Goal: Learn about a topic

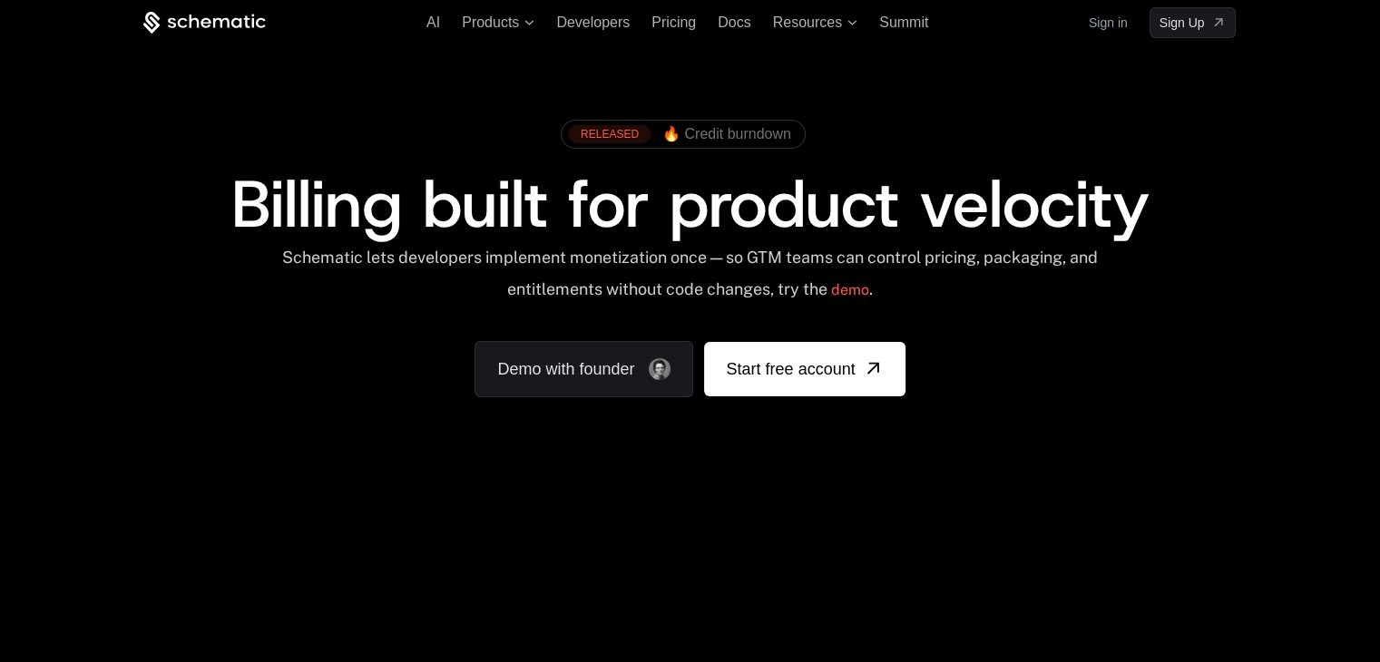
scroll to position [67, 0]
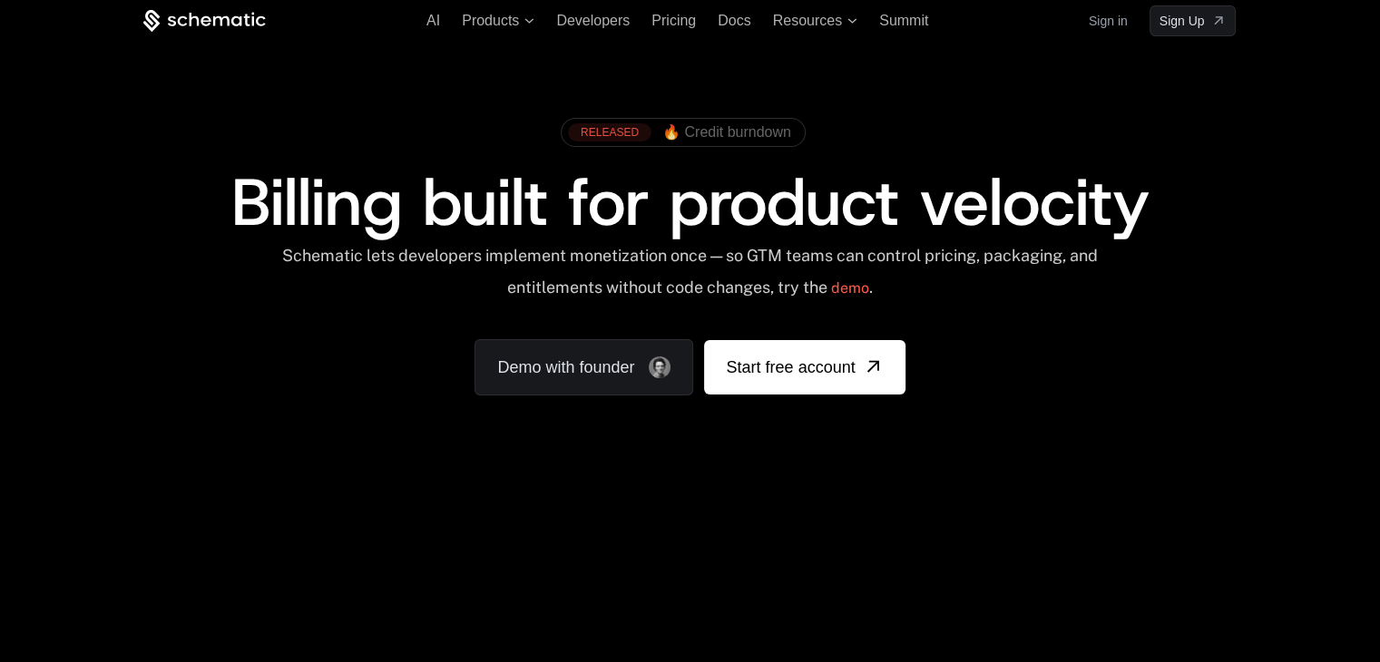
click at [707, 126] on span "🔥 Credit burndown" at bounding box center [726, 132] width 129 height 16
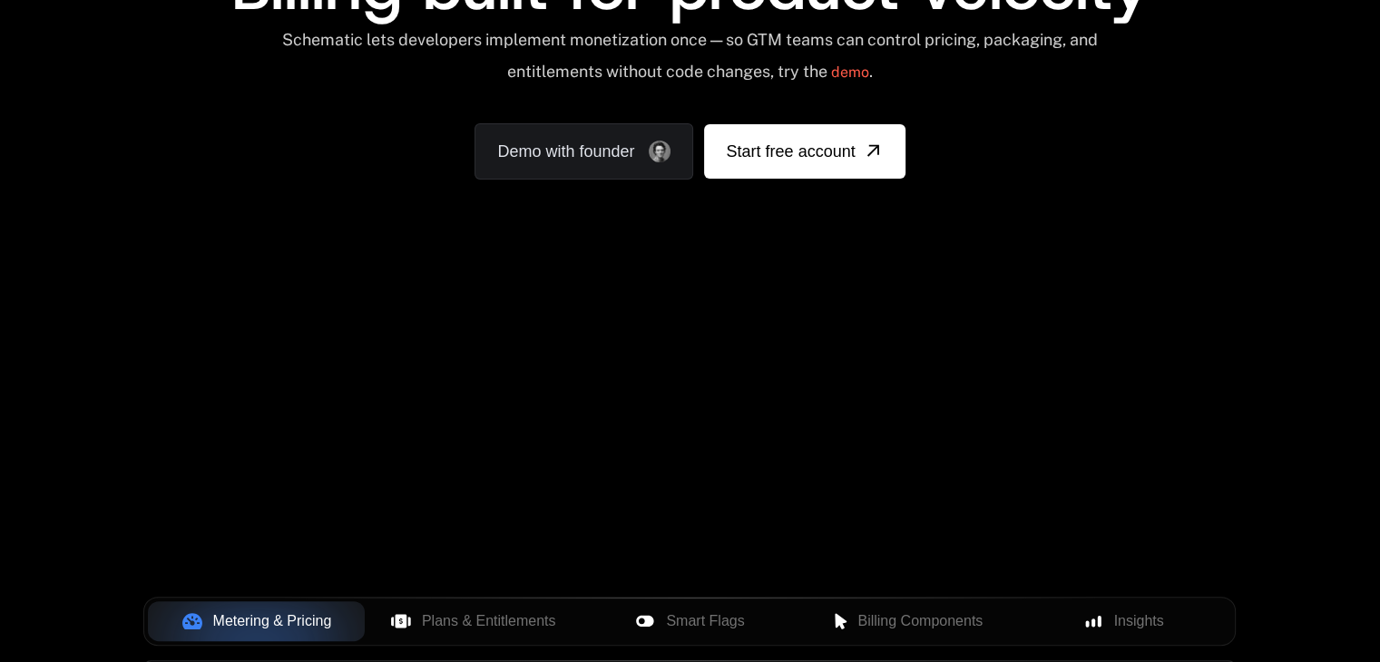
scroll to position [287, 0]
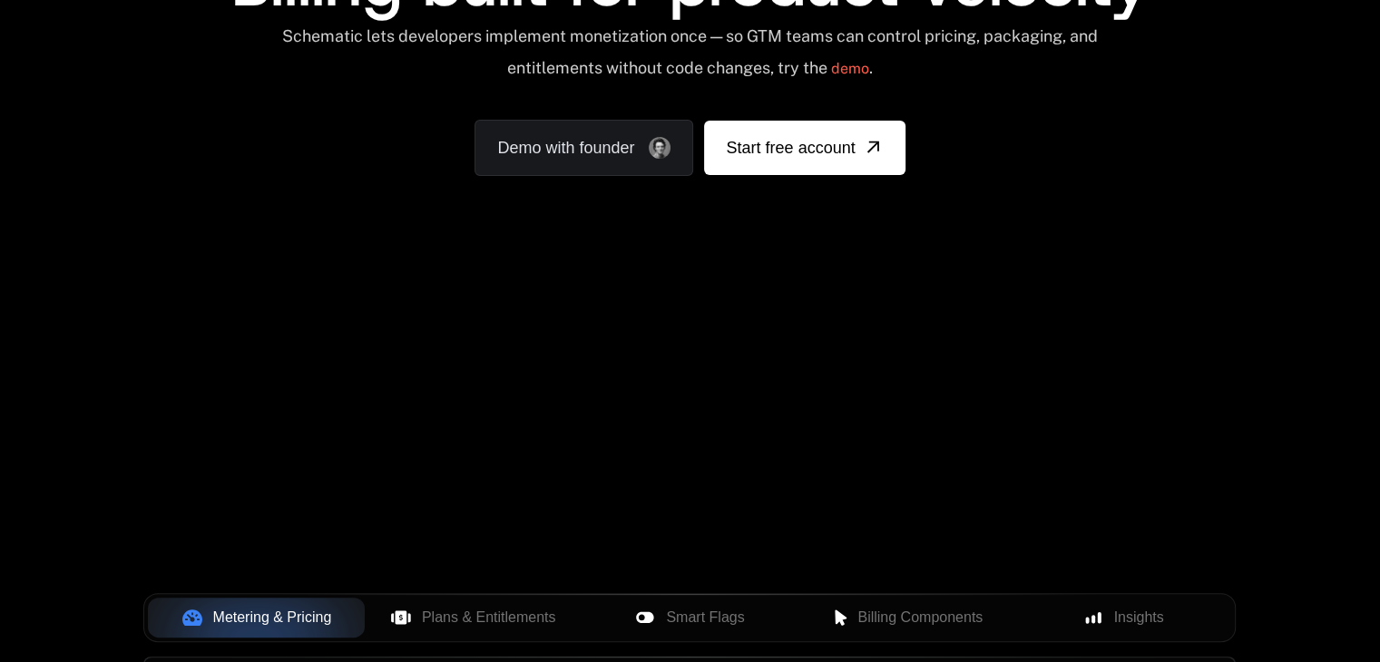
drag, startPoint x: 416, startPoint y: 309, endPoint x: 823, endPoint y: 519, distance: 457.2
click at [823, 519] on div "Your browser does not support the video tag." at bounding box center [689, 299] width 1179 height 764
click at [863, 518] on div "Your browser does not support the video tag." at bounding box center [689, 299] width 1179 height 764
click at [1107, 492] on div "Your browser does not support the video tag." at bounding box center [689, 299] width 1179 height 764
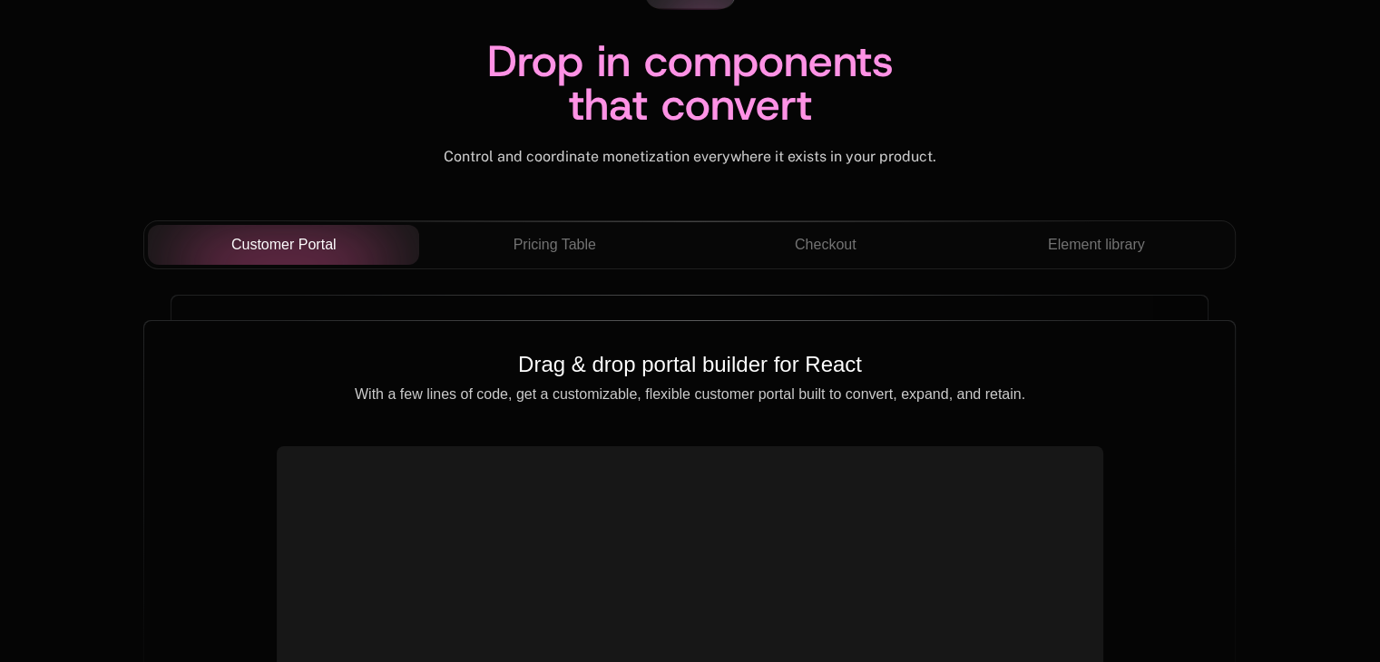
scroll to position [6188, 0]
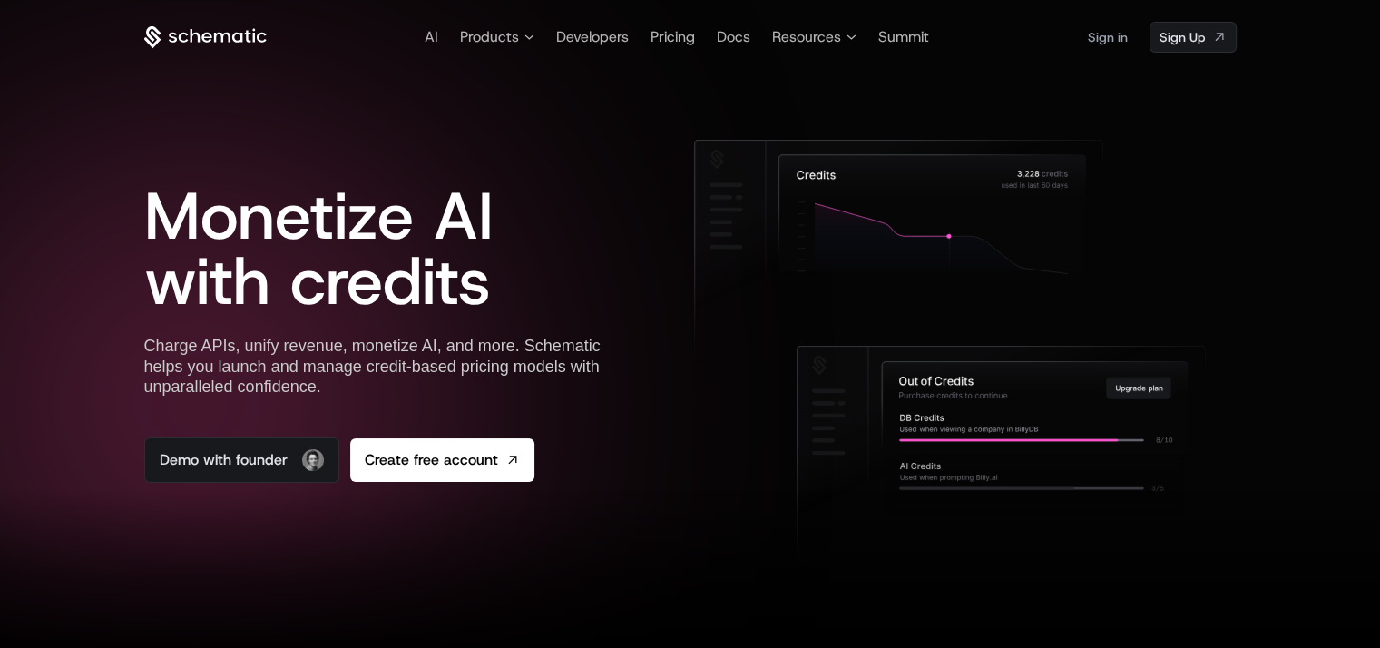
click at [450, 255] on span "Monetize AI with credits" at bounding box center [318, 248] width 349 height 152
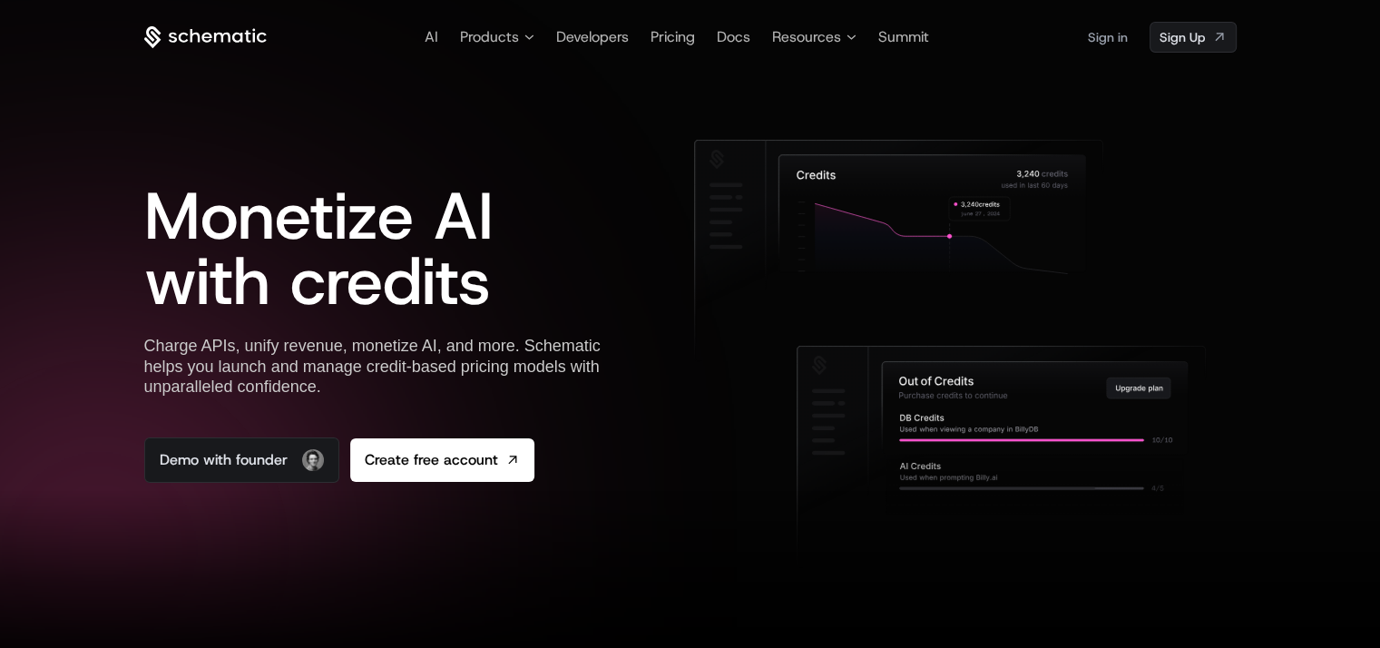
click at [946, 436] on icon at bounding box center [1035, 408] width 306 height 93
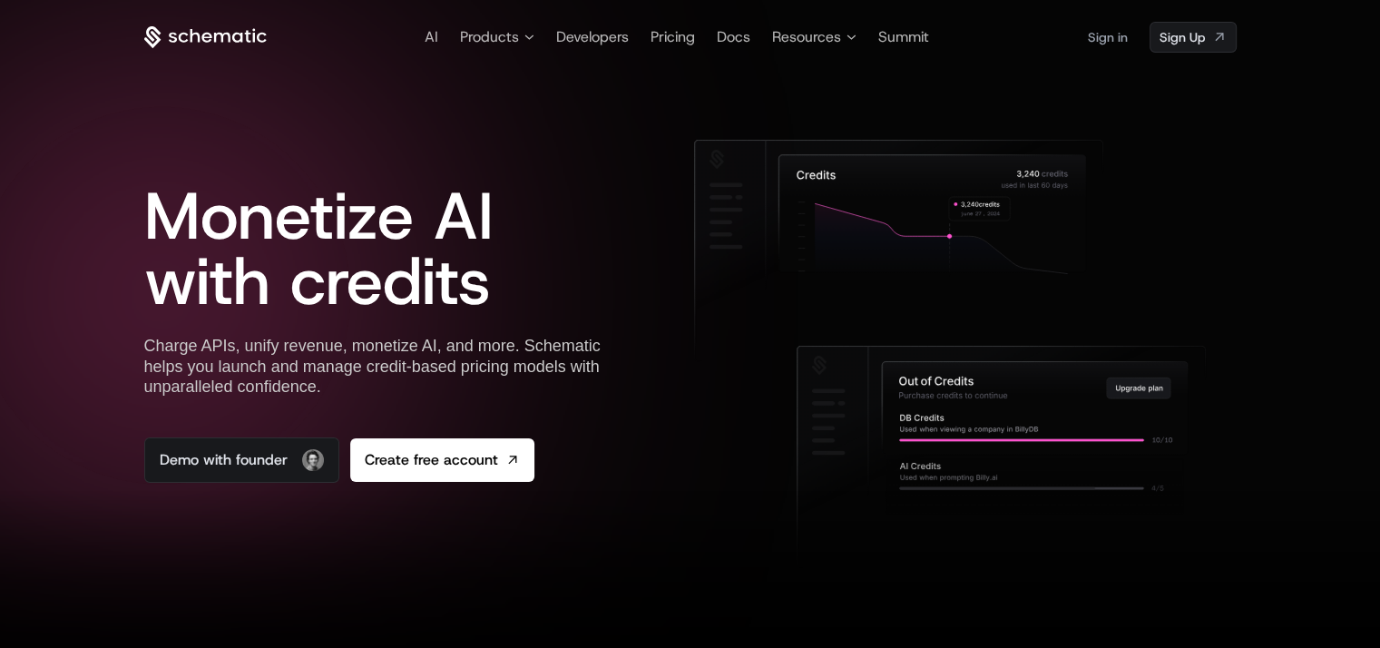
click at [994, 401] on icon at bounding box center [1035, 408] width 306 height 93
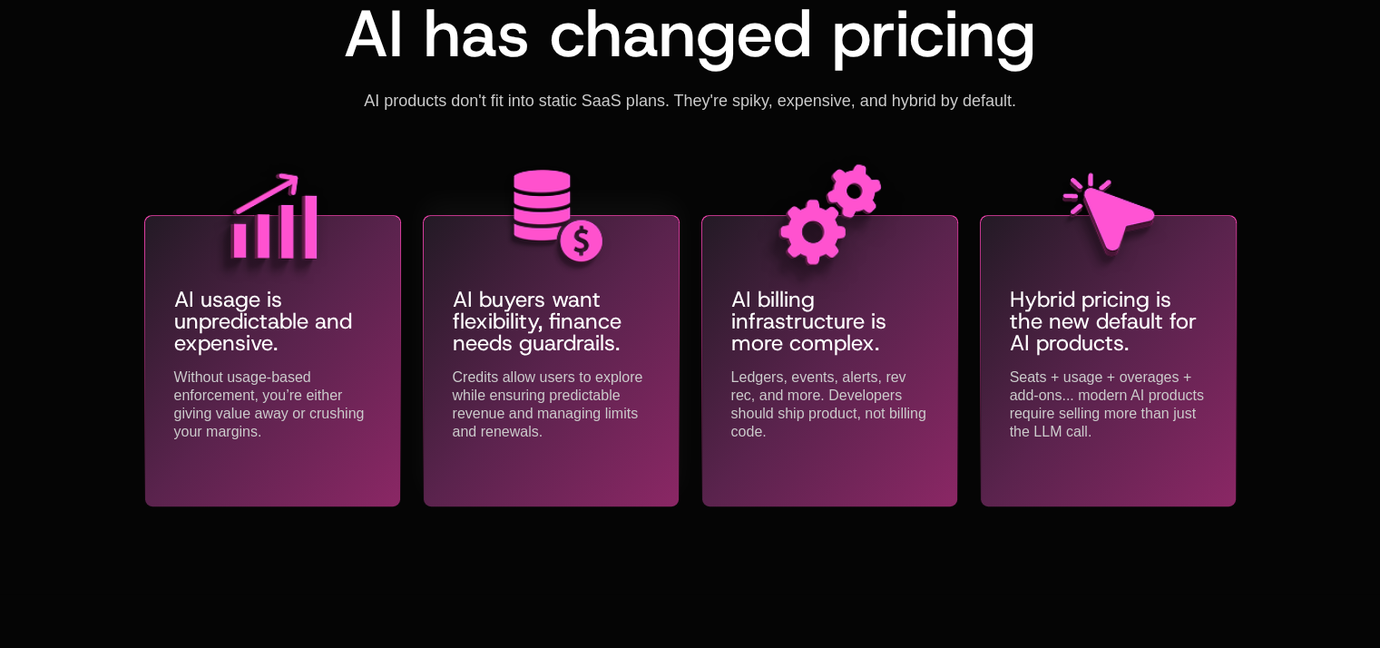
click at [570, 338] on p "AI buyers want flexibility, finance needs guardrails." at bounding box center [551, 320] width 197 height 65
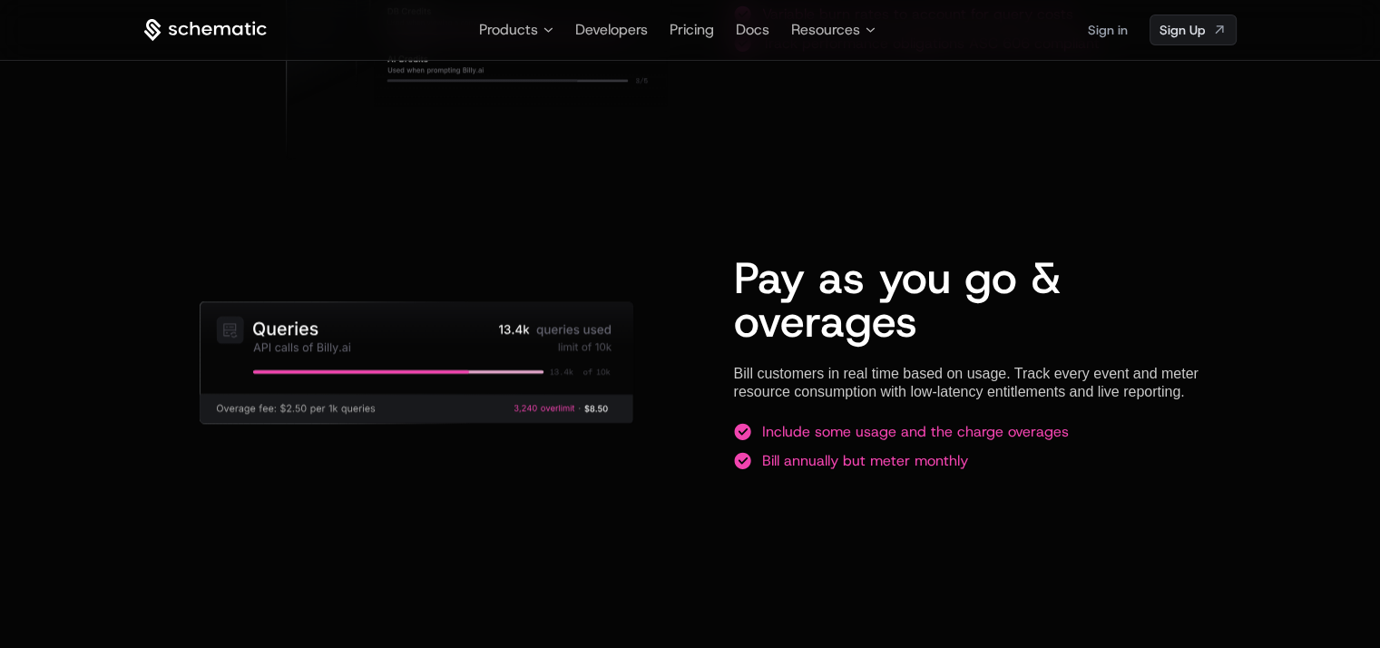
scroll to position [1613, 0]
